Goal: Task Accomplishment & Management: Manage account settings

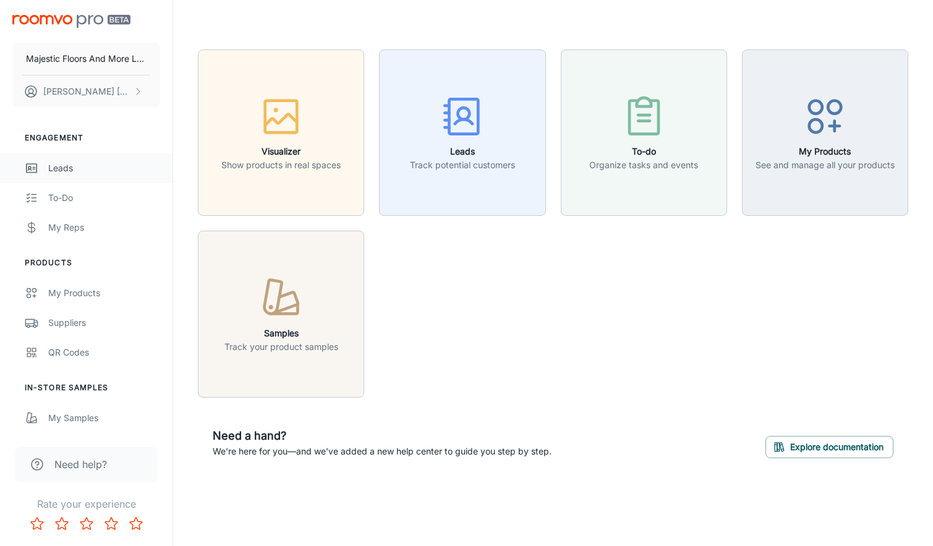
click at [73, 168] on div "Leads" at bounding box center [104, 168] width 112 height 14
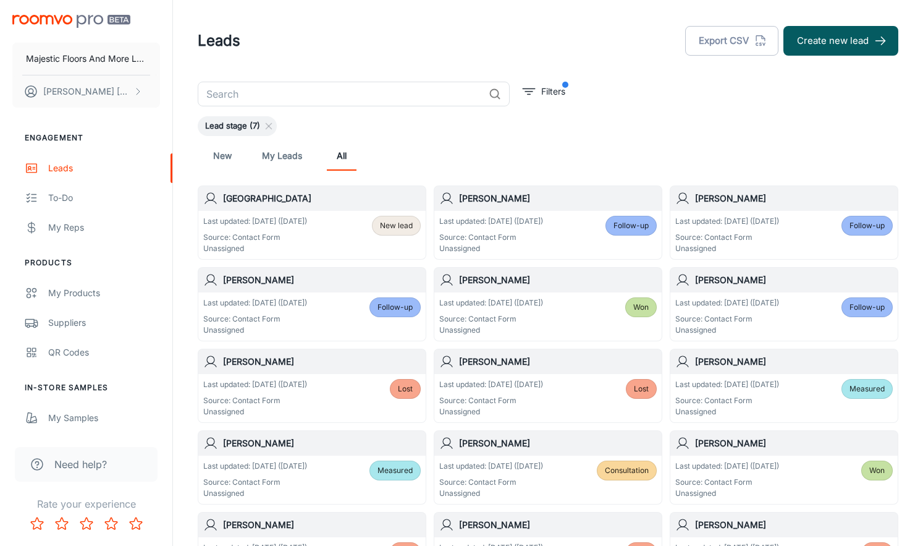
click at [264, 219] on p "Last updated: [DATE] ([DATE])" at bounding box center [255, 221] width 104 height 11
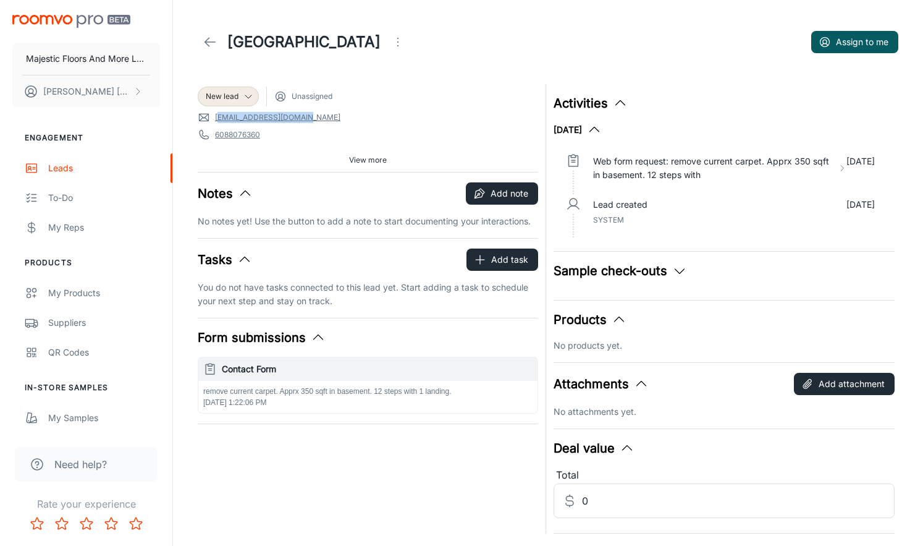
drag, startPoint x: 316, startPoint y: 117, endPoint x: 218, endPoint y: 120, distance: 98.3
click at [218, 120] on span "[EMAIL_ADDRESS][DOMAIN_NAME]" at bounding box center [368, 117] width 341 height 12
copy link "[EMAIL_ADDRESS][DOMAIN_NAME]"
click at [320, 147] on div "New lead Unassigned [EMAIL_ADDRESS][DOMAIN_NAME] 6088076360 53597 Source: Conta…" at bounding box center [368, 128] width 341 height 88
click at [250, 93] on icon at bounding box center [249, 96] width 10 height 10
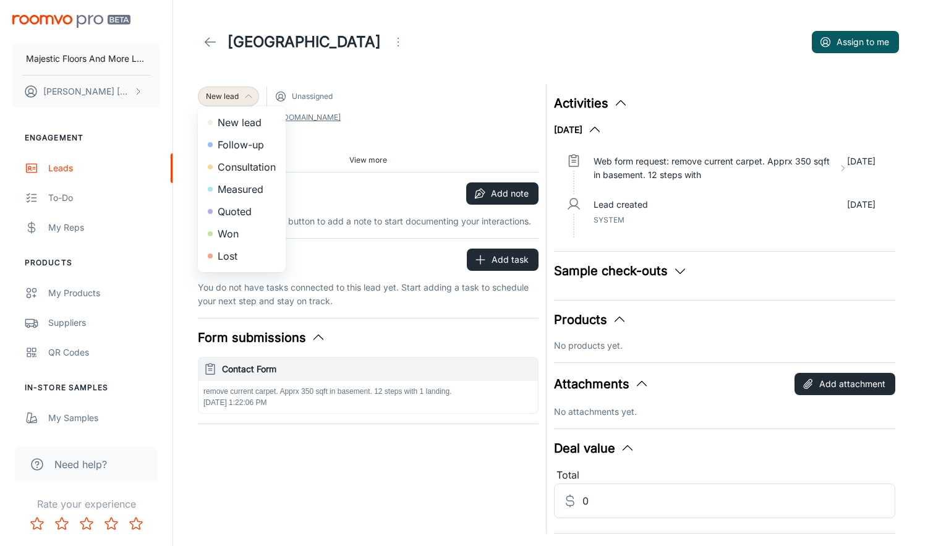
click at [239, 145] on li "Follow-up" at bounding box center [242, 145] width 88 height 22
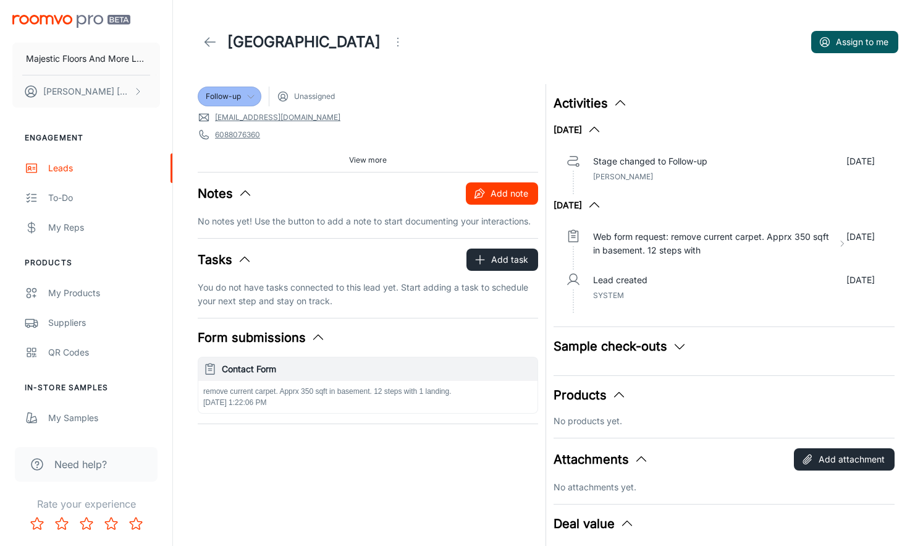
click at [503, 198] on button "Add note" at bounding box center [502, 193] width 72 height 22
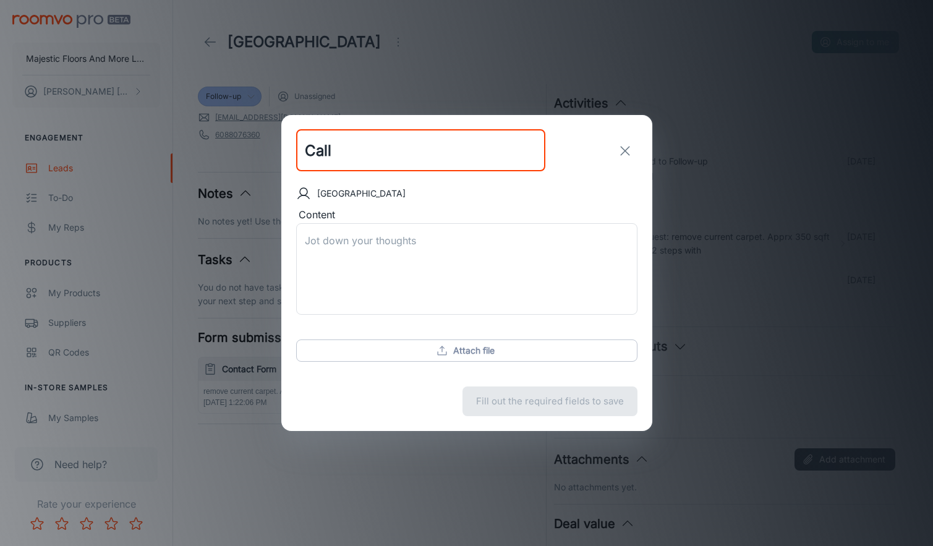
type input "Call"
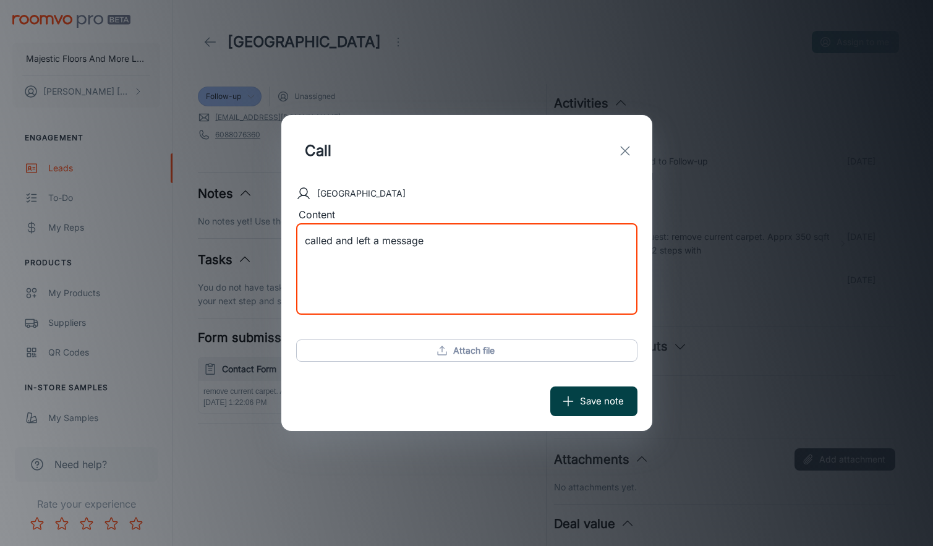
type textarea "called and left a message"
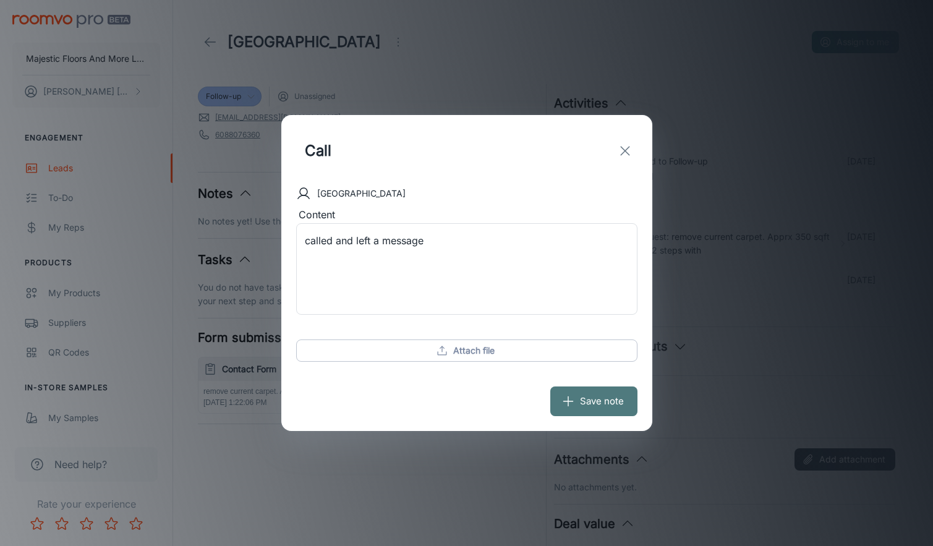
click at [594, 401] on button "Save note" at bounding box center [593, 401] width 87 height 30
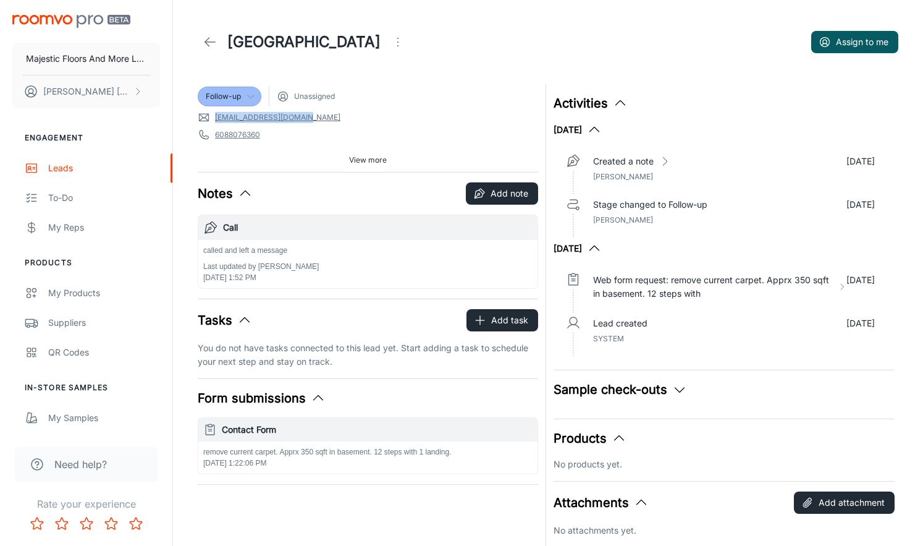
drag, startPoint x: 214, startPoint y: 116, endPoint x: 317, endPoint y: 119, distance: 103.3
click at [317, 119] on span "[EMAIL_ADDRESS][DOMAIN_NAME]" at bounding box center [368, 117] width 341 height 12
copy link "[EMAIL_ADDRESS][DOMAIN_NAME]"
click at [501, 191] on button "Add note" at bounding box center [502, 193] width 72 height 22
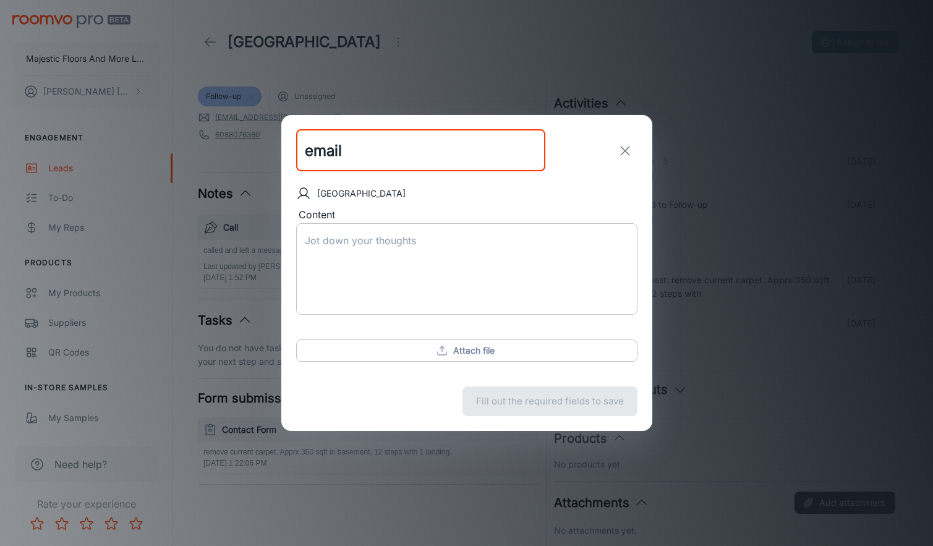
type input "email"
click at [388, 244] on textarea "Content" at bounding box center [467, 269] width 324 height 71
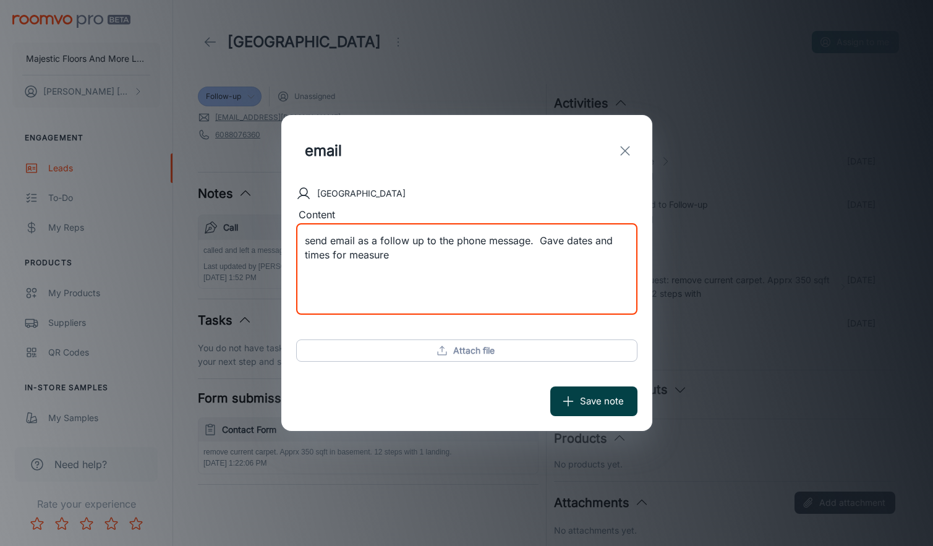
type textarea "send email as a follow up to the phone message. Gave dates and times for measure"
click at [603, 399] on button "Save note" at bounding box center [593, 401] width 87 height 30
